Goal: Task Accomplishment & Management: Use online tool/utility

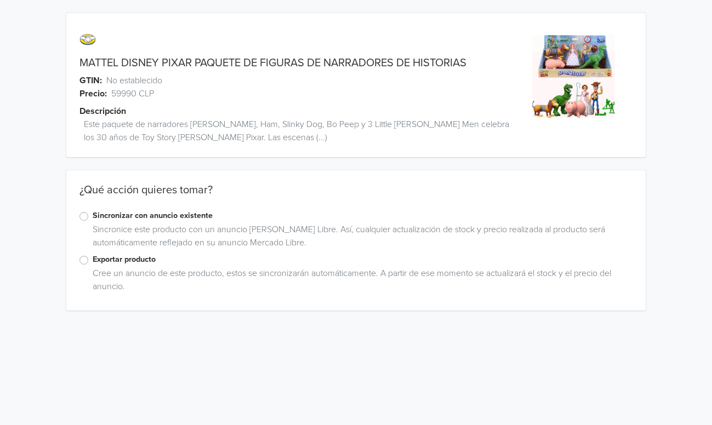
click at [93, 261] on label "Exportar producto" at bounding box center [363, 260] width 540 height 12
click at [0, 0] on input "Exportar producto" at bounding box center [0, 0] width 0 height 0
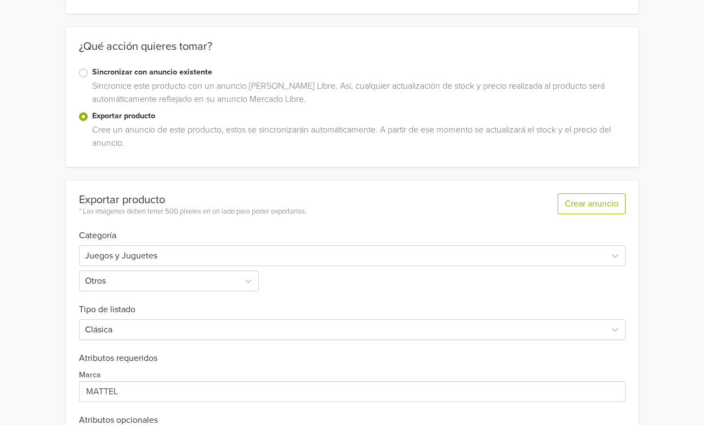
scroll to position [230, 0]
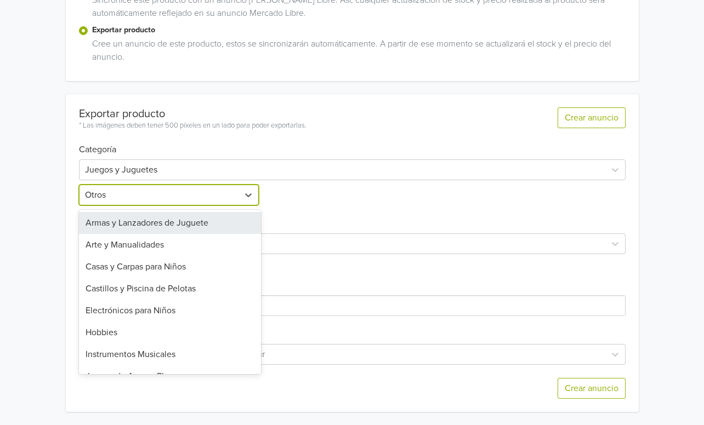
click at [214, 202] on div at bounding box center [159, 194] width 148 height 15
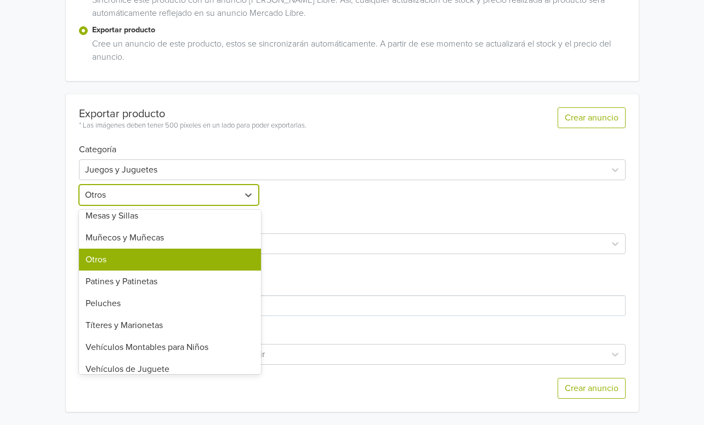
scroll to position [382, 0]
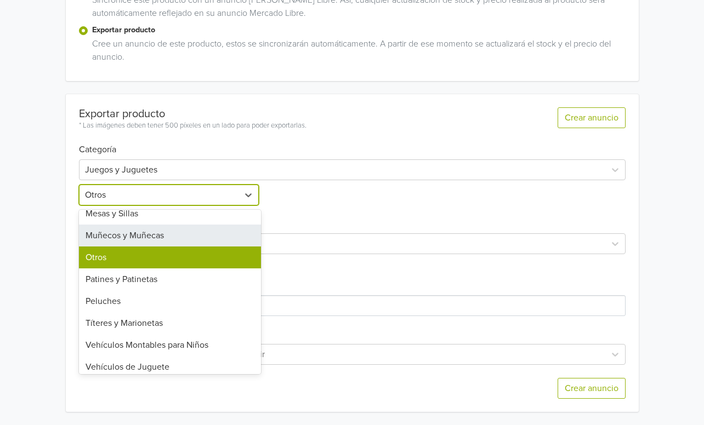
click at [161, 238] on div "Muñecos y Muñecas" at bounding box center [170, 236] width 182 height 22
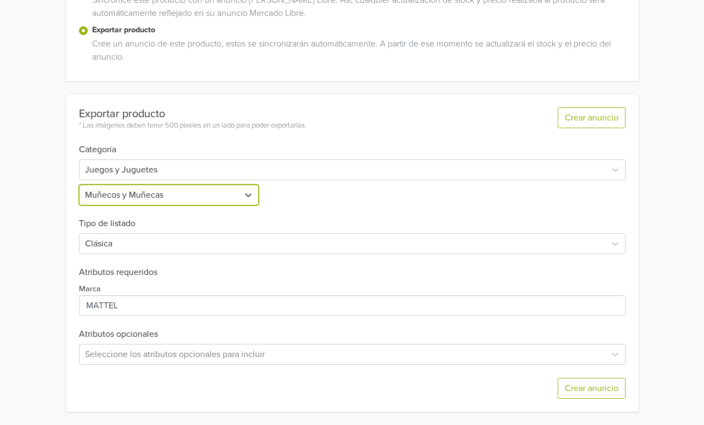
scroll to position [70, 0]
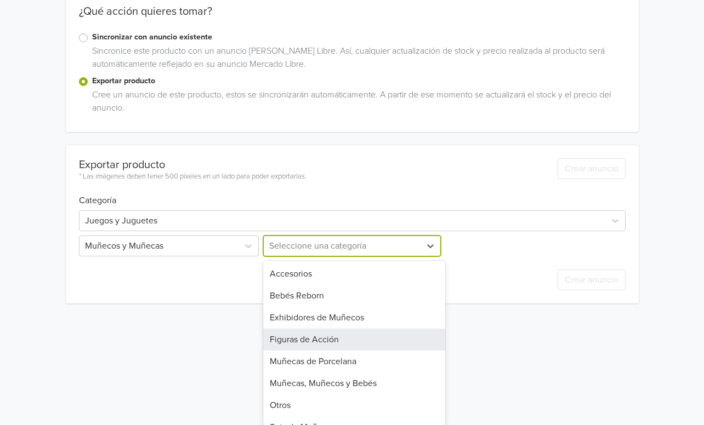
click at [283, 256] on div "Figuras de Acción, 4 of 9. 9 results available. Use Up and Down to choose optio…" at bounding box center [352, 246] width 182 height 21
click at [316, 337] on div "Figuras de Acción" at bounding box center [354, 340] width 182 height 22
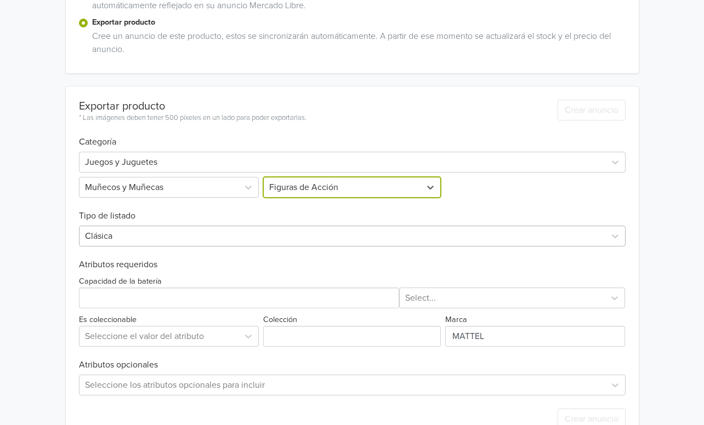
scroll to position [268, 0]
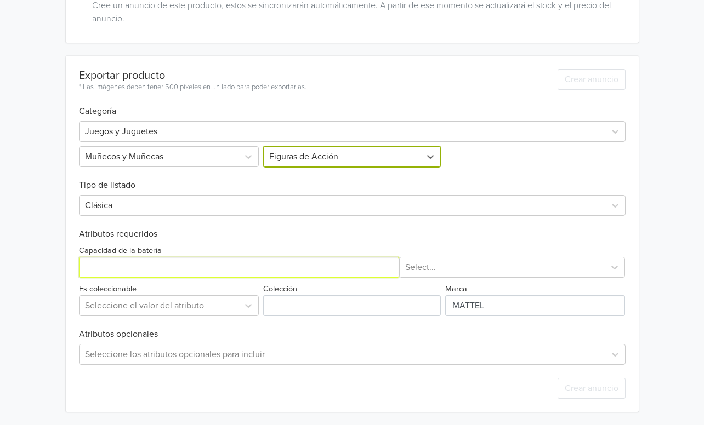
click at [182, 269] on input "Capacidad de la batería" at bounding box center [239, 267] width 320 height 21
type input "1"
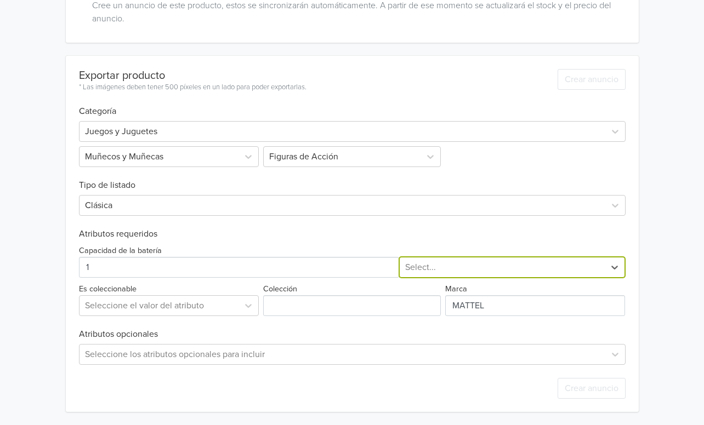
click at [420, 267] on div at bounding box center [502, 267] width 195 height 15
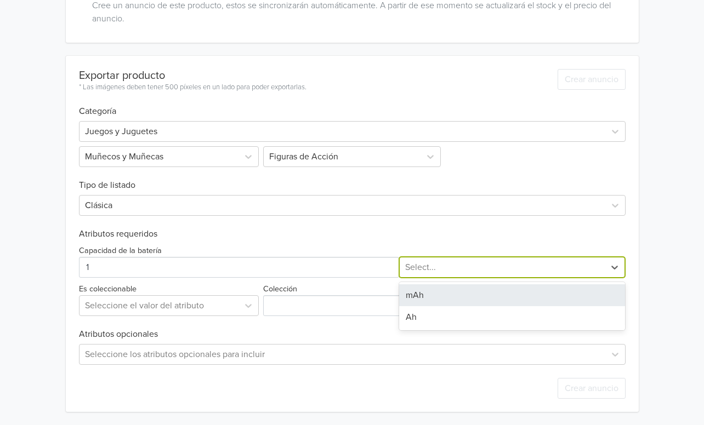
click at [424, 296] on div "mAh" at bounding box center [512, 295] width 226 height 22
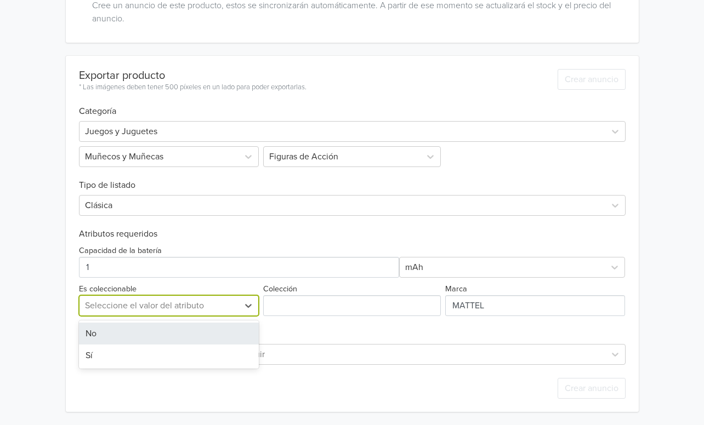
click at [178, 302] on div at bounding box center [159, 305] width 148 height 15
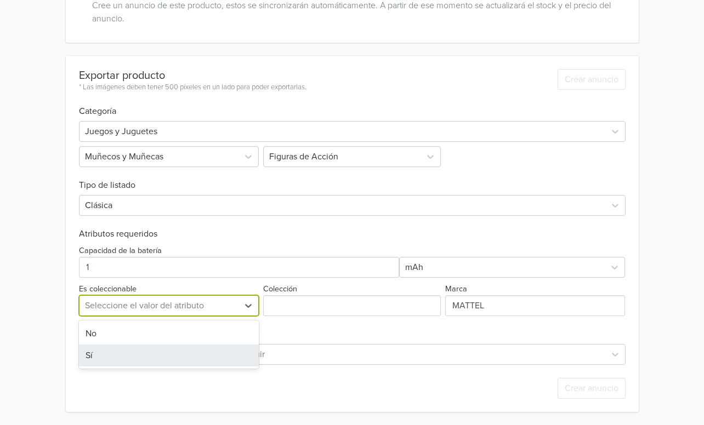
click at [147, 345] on div "Sí" at bounding box center [169, 356] width 180 height 22
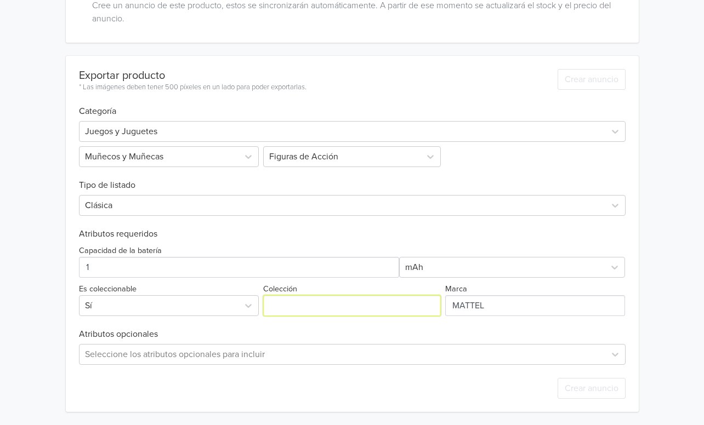
click at [282, 307] on input "Colección" at bounding box center [352, 305] width 178 height 21
type input "TOY STORY"
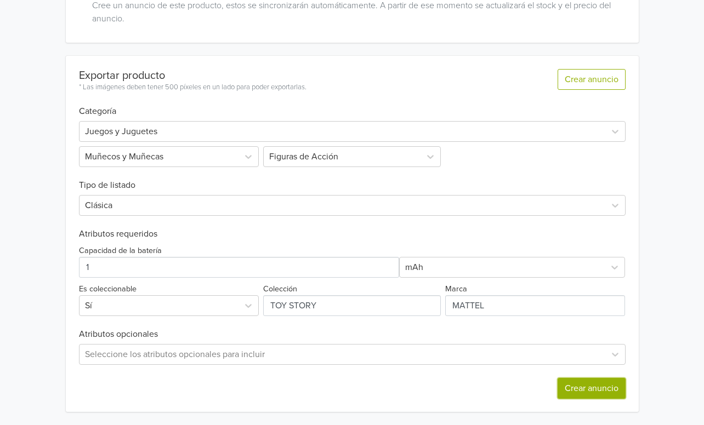
click at [589, 392] on button "Crear anuncio" at bounding box center [591, 388] width 68 height 21
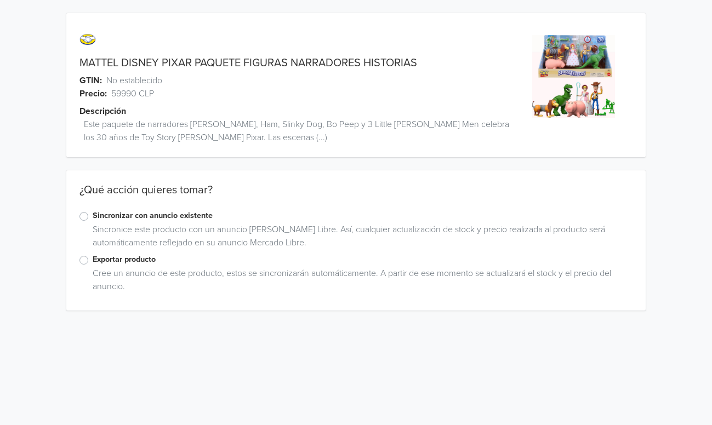
click at [93, 256] on label "Exportar producto" at bounding box center [363, 260] width 540 height 12
click at [0, 0] on input "Exportar producto" at bounding box center [0, 0] width 0 height 0
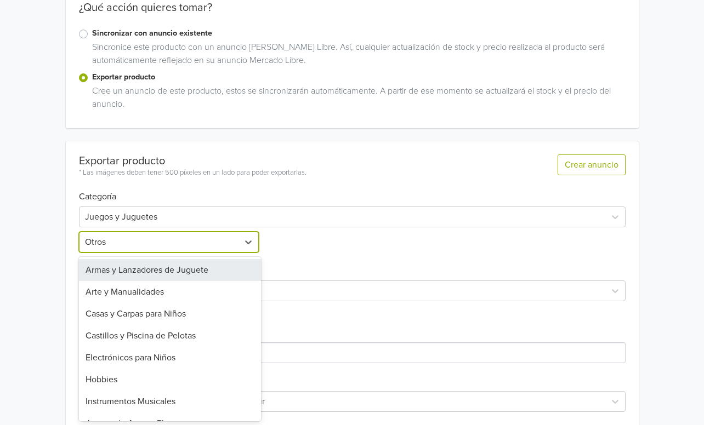
click at [212, 253] on div "Armas y Lanzadores de Juguete, 1 of 25. 25 results available. Use Up and Down t…" at bounding box center [170, 242] width 182 height 21
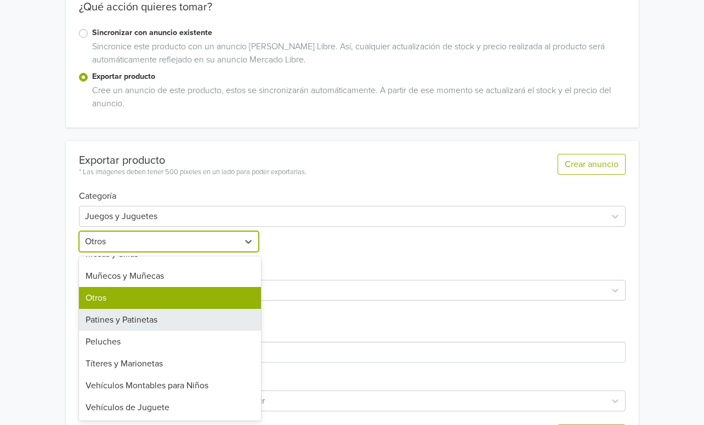
scroll to position [388, 0]
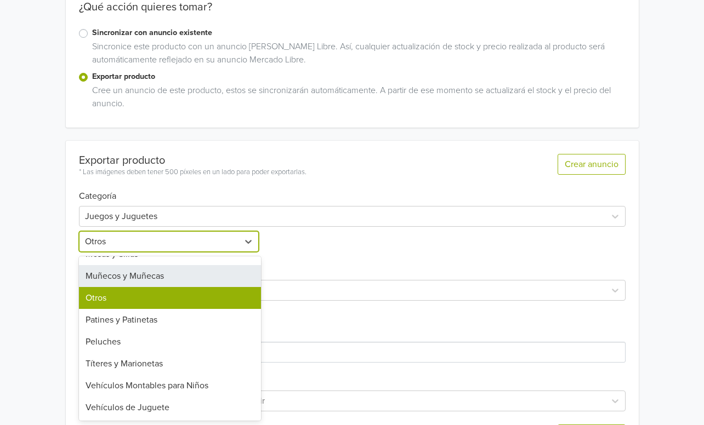
click at [186, 280] on div "Muñecos y Muñecas" at bounding box center [170, 276] width 182 height 22
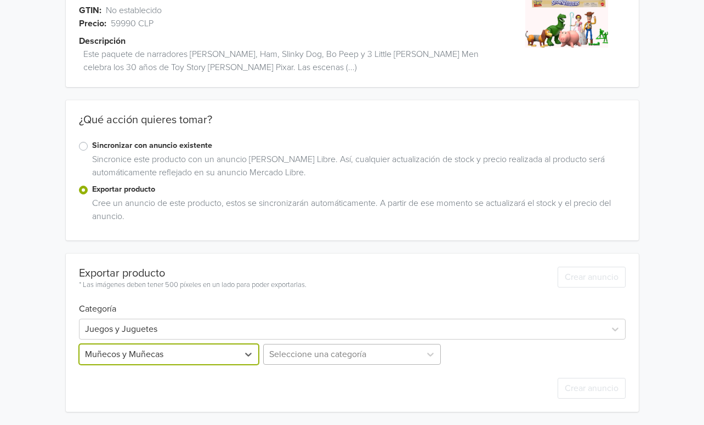
scroll to position [179, 0]
click at [292, 354] on div "Seleccione una categoría" at bounding box center [352, 354] width 182 height 21
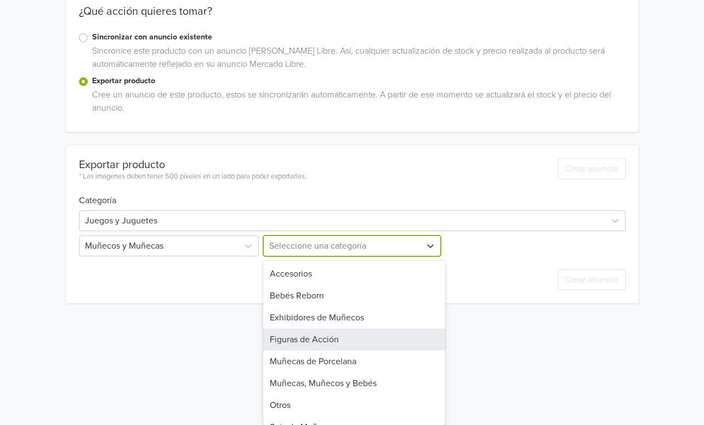
click at [340, 345] on div "Figuras de Acción" at bounding box center [354, 340] width 182 height 22
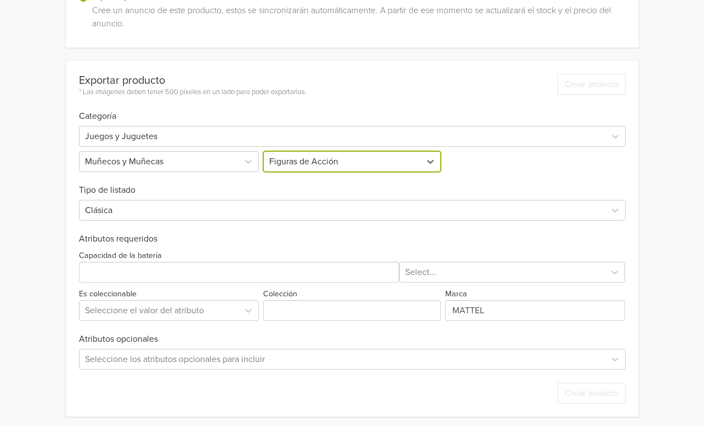
scroll to position [268, 0]
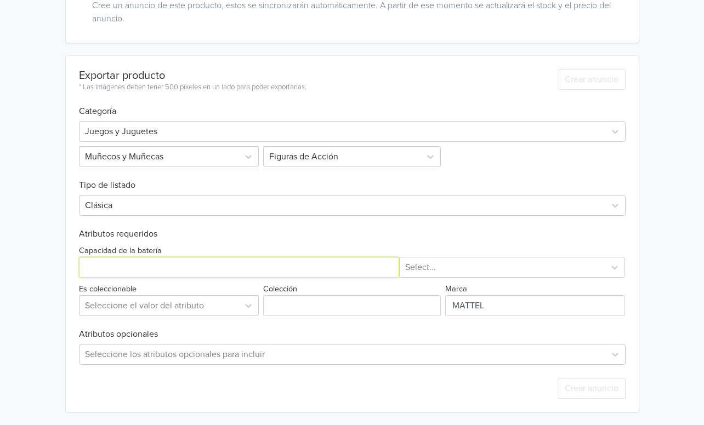
click at [175, 271] on input "Capacidad de la batería" at bounding box center [239, 267] width 320 height 21
type input "1"
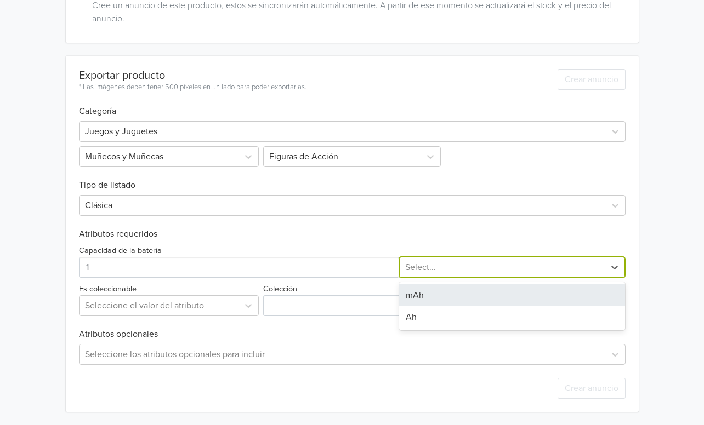
click at [424, 266] on div at bounding box center [502, 267] width 195 height 15
click at [430, 294] on div "mAh" at bounding box center [512, 295] width 226 height 22
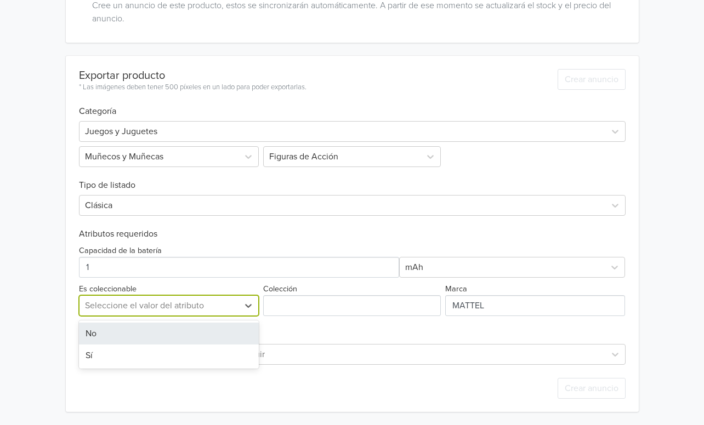
click at [221, 315] on div "Seleccione el valor del atributo" at bounding box center [158, 306] width 159 height 20
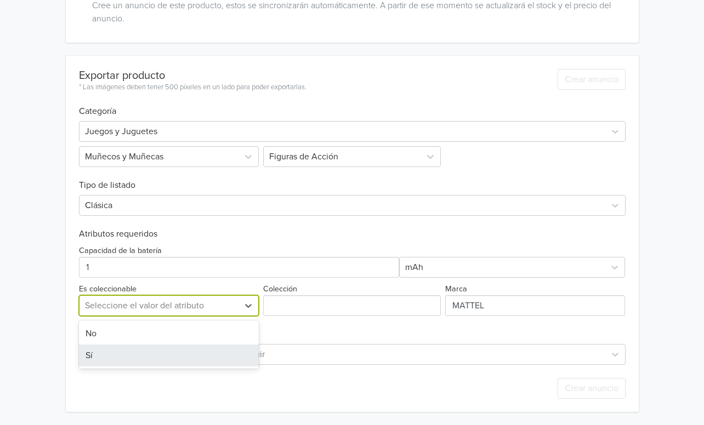
click at [175, 350] on div "Sí" at bounding box center [169, 356] width 180 height 22
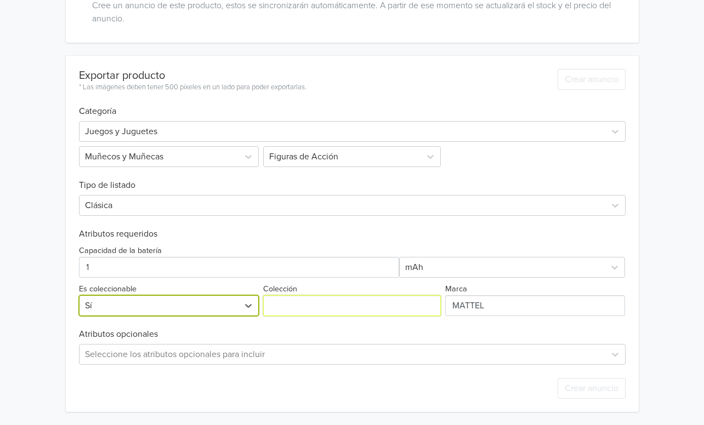
click at [350, 301] on input "Colección" at bounding box center [352, 305] width 178 height 21
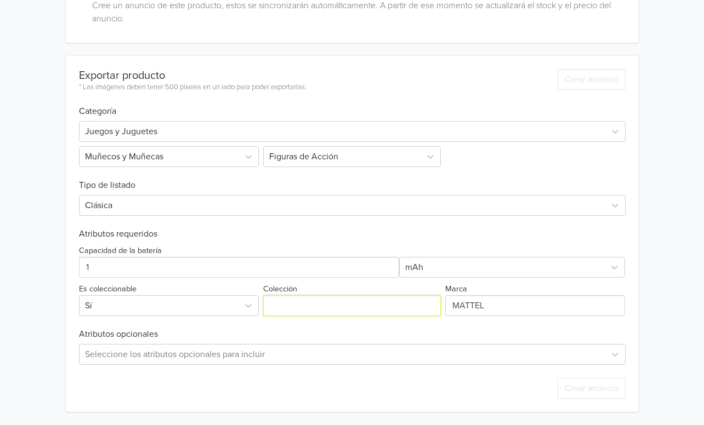
type input "TOY STORY"
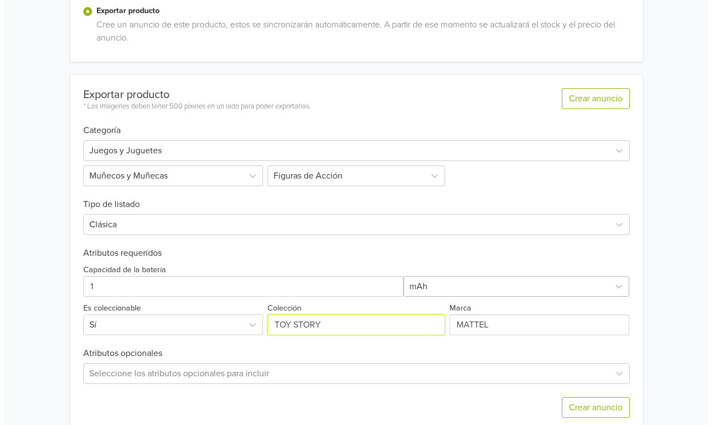
scroll to position [0, 0]
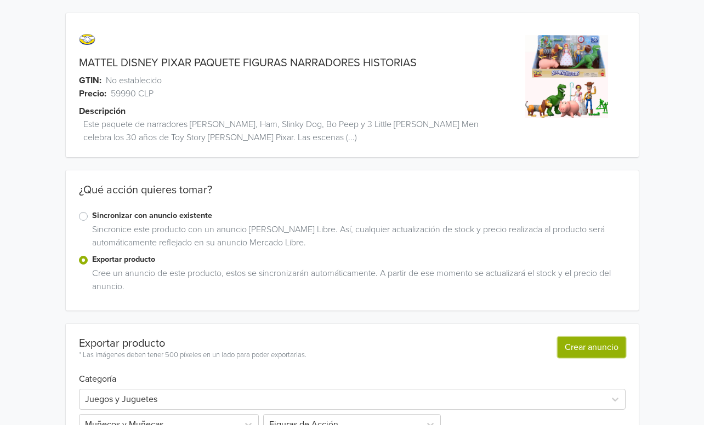
click at [582, 347] on button "Crear anuncio" at bounding box center [591, 347] width 68 height 21
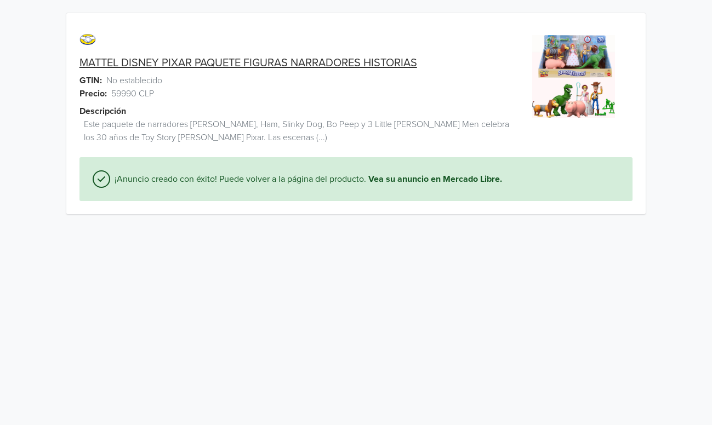
click at [384, 63] on link "MATTEL DISNEY PIXAR PAQUETE FIGURAS NARRADORES HISTORIAS" at bounding box center [248, 62] width 338 height 13
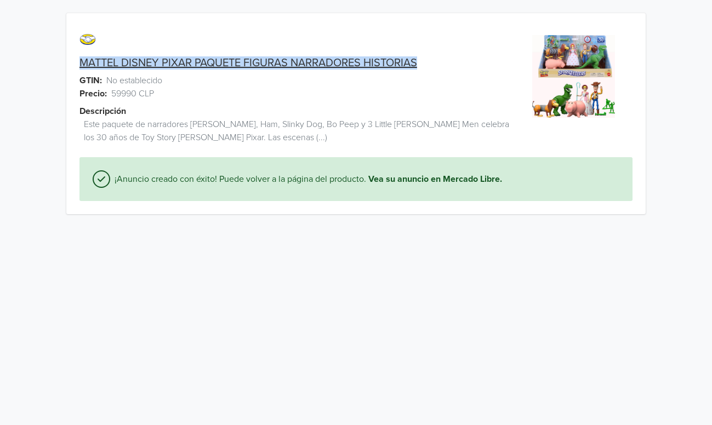
drag, startPoint x: 66, startPoint y: 61, endPoint x: 359, endPoint y: 62, distance: 293.2
click at [436, 62] on div "MATTEL DISNEY PIXAR PAQUETE FIGURAS NARRADORES HISTORIAS" at bounding box center [283, 62] width 435 height 13
copy link "MATTEL DISNEY PIXAR PAQUETE FIGURAS NARRADORES HISTORIAS"
